Goal: Find specific page/section

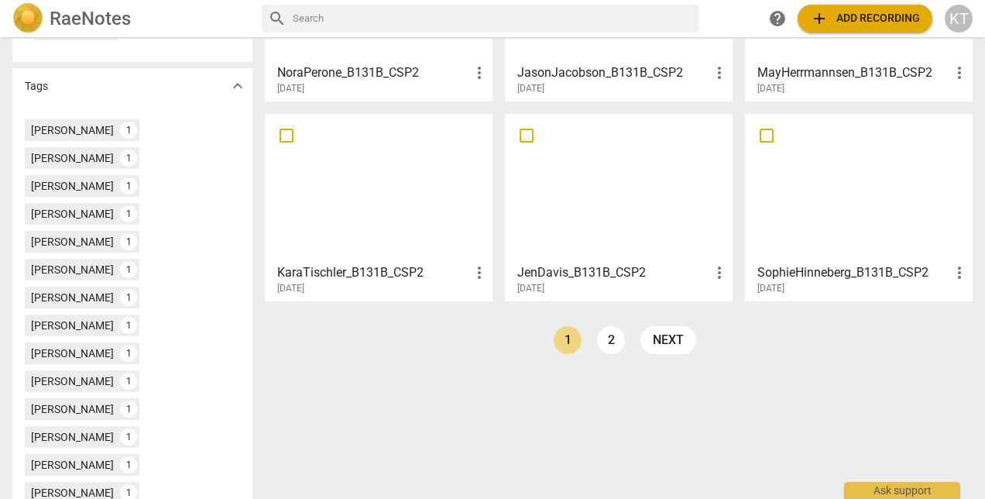
scroll to position [402, 0]
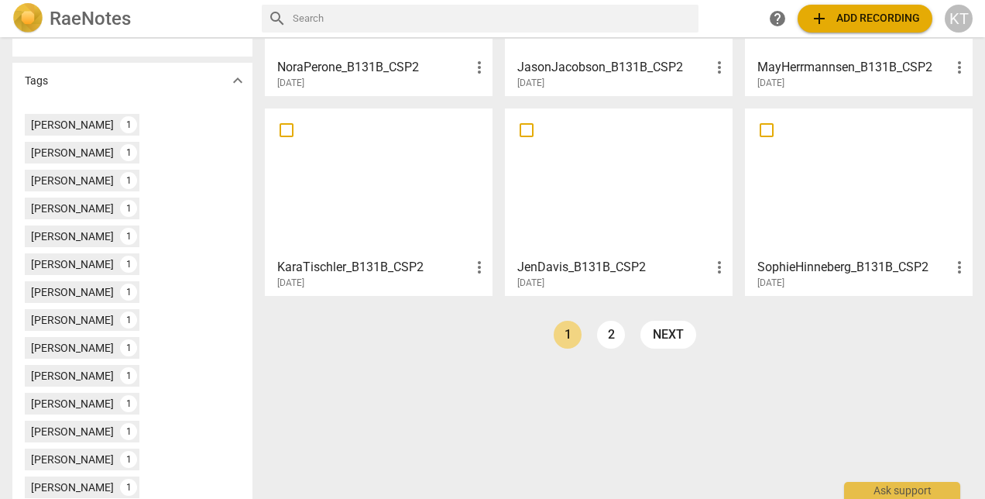
click at [343, 270] on h3 "KaraTischler_B131B_CSP2" at bounding box center [373, 267] width 193 height 19
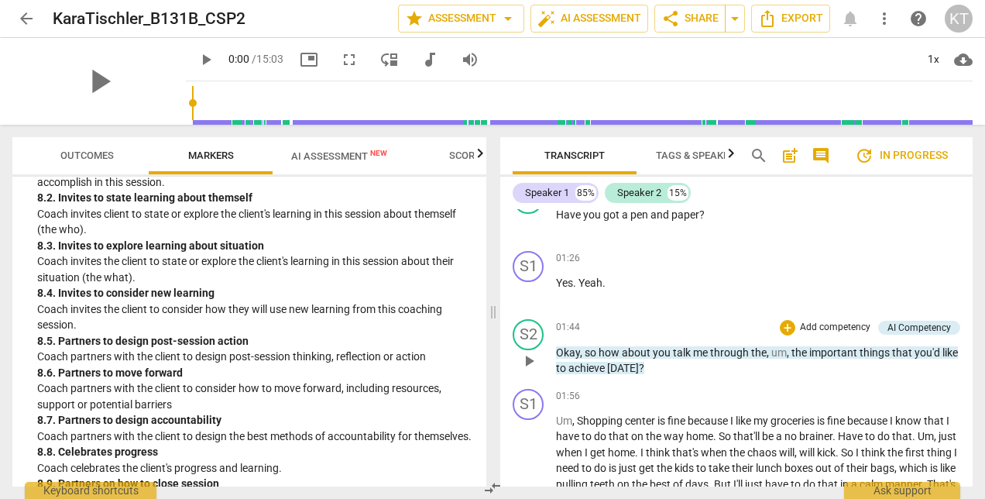
scroll to position [885, 0]
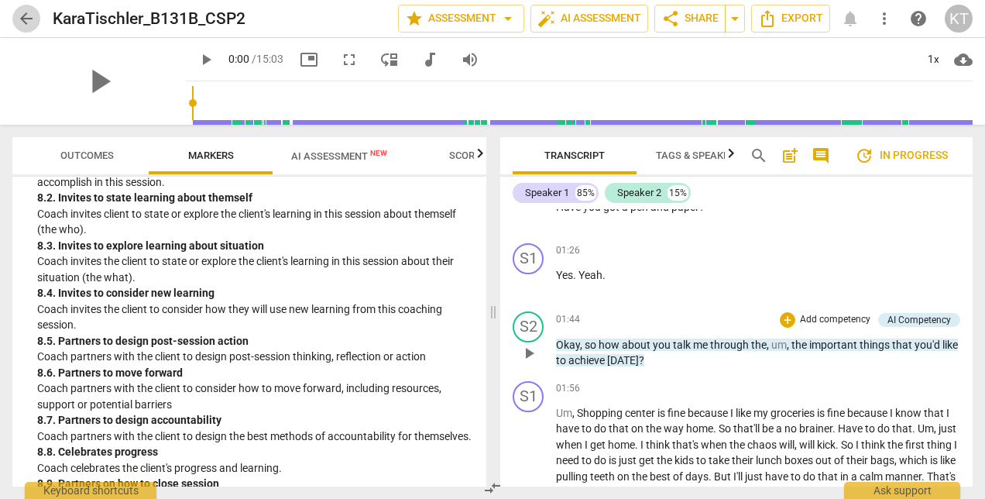
click at [17, 16] on span "arrow_back" at bounding box center [26, 18] width 19 height 19
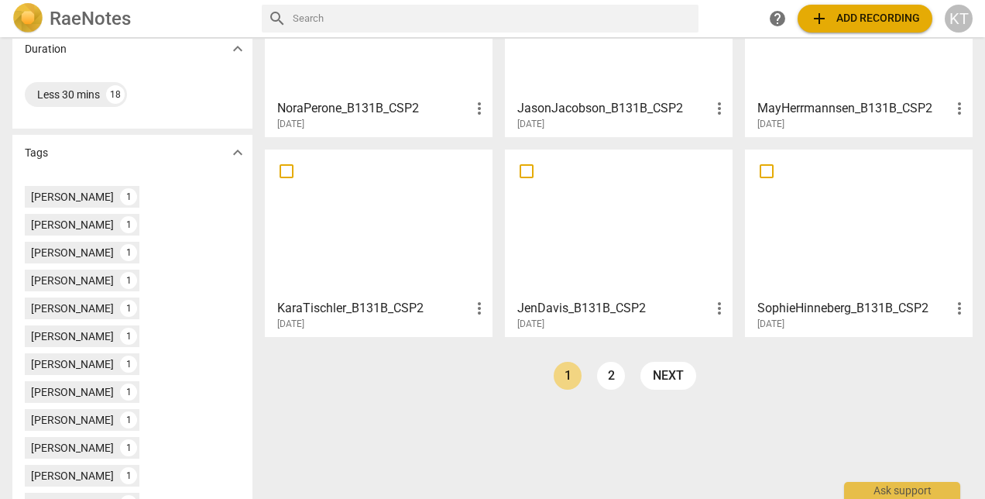
scroll to position [362, 0]
click at [607, 381] on link "2" at bounding box center [611, 375] width 28 height 28
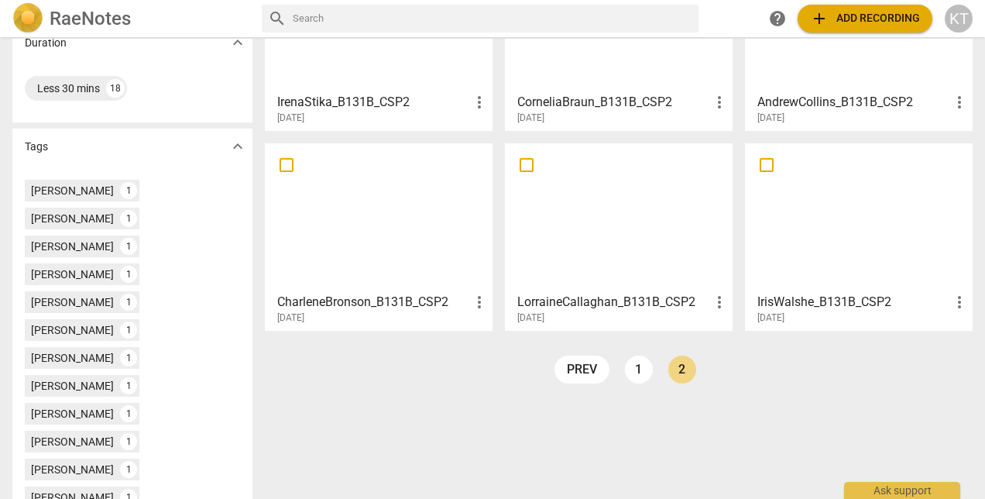
scroll to position [368, 0]
click at [630, 368] on link "1" at bounding box center [639, 369] width 28 height 28
